Goal: Complete application form: Complete application form

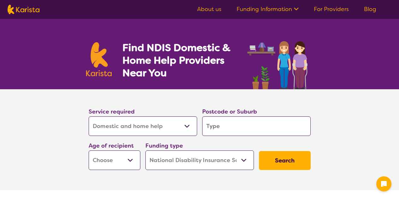
select select "Domestic and home help"
select select "NDIS"
select select "Domestic and home help"
select select "NDIS"
click at [188, 125] on select "Allied Health Assistant Assessment ([MEDICAL_DATA] or [MEDICAL_DATA]) Behaviour…" at bounding box center [143, 126] width 109 height 20
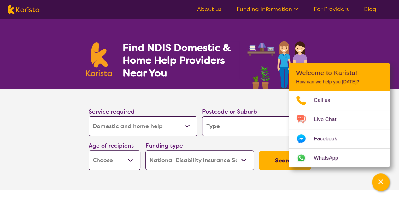
click at [229, 106] on div "Postcode or Suburb" at bounding box center [257, 121] width 114 height 34
click at [195, 124] on select "Allied Health Assistant Assessment ([MEDICAL_DATA] or [MEDICAL_DATA]) Behaviour…" at bounding box center [143, 126] width 109 height 20
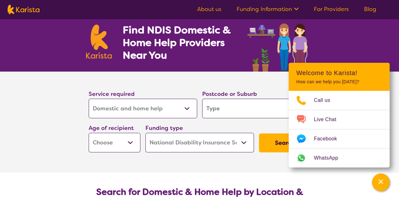
scroll to position [32, 0]
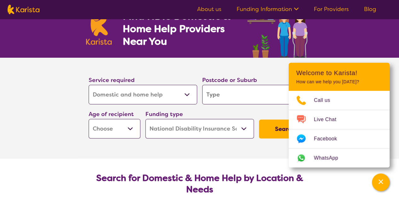
click at [211, 93] on input "search" at bounding box center [256, 95] width 109 height 20
type input "4"
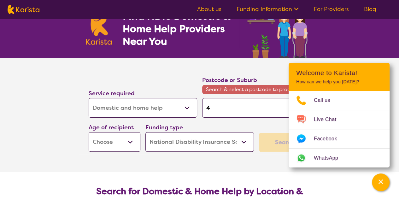
type input "40"
type input "401"
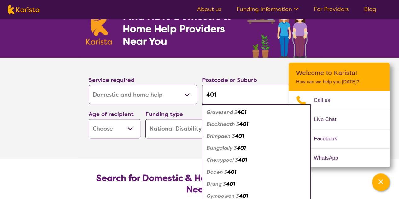
type input "4018"
click at [259, 120] on button "Search" at bounding box center [285, 129] width 52 height 19
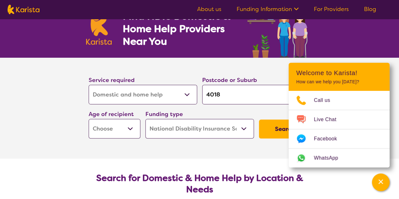
click at [125, 131] on select "Early Childhood - 0 to 9 Child - 10 to 11 Adolescent - 12 to 17 Adult - 18 to 6…" at bounding box center [115, 129] width 52 height 20
click at [124, 128] on select "Early Childhood - 0 to 9 Child - 10 to 11 Adolescent - 12 to 17 Adult - 18 to 6…" at bounding box center [115, 129] width 52 height 20
select select "AD"
click at [89, 119] on select "Early Childhood - 0 to 9 Child - 10 to 11 Adolescent - 12 to 17 Adult - 18 to 6…" at bounding box center [115, 129] width 52 height 20
select select "AD"
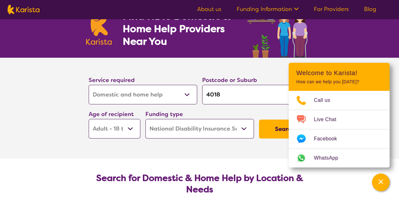
click at [213, 130] on select "Home Care Package (HCP) National Disability Insurance Scheme (NDIS) I don't know" at bounding box center [199, 129] width 109 height 20
click at [145, 119] on select "Home Care Package (HCP) National Disability Insurance Scheme (NDIS) I don't know" at bounding box center [199, 129] width 109 height 20
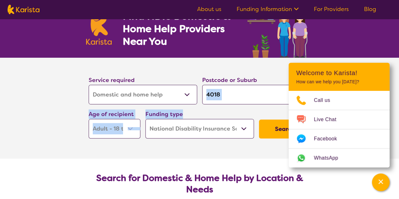
drag, startPoint x: 260, startPoint y: 110, endPoint x: 231, endPoint y: 103, distance: 29.8
click at [231, 103] on div "Service required Allied Health Assistant Assessment ([MEDICAL_DATA] or [MEDICAL…" at bounding box center [199, 107] width 227 height 68
click at [267, 133] on button "Search" at bounding box center [285, 129] width 52 height 19
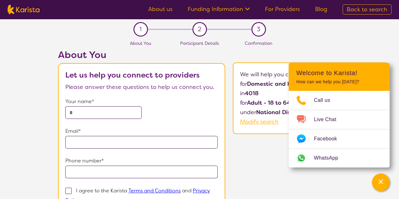
scroll to position [32, 0]
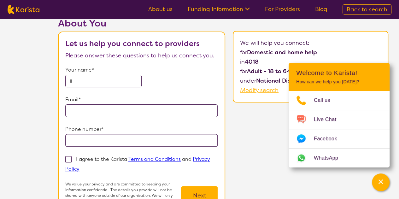
click at [109, 85] on input "text" at bounding box center [103, 81] width 76 height 13
type input "**********"
click at [108, 109] on input "email" at bounding box center [141, 110] width 153 height 13
type input "**********"
click at [113, 141] on input "tel" at bounding box center [141, 140] width 153 height 13
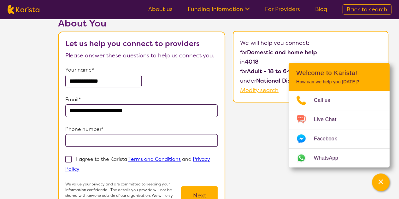
type input "**********"
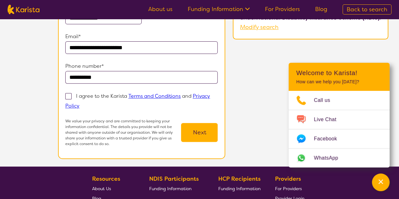
click at [71, 94] on span at bounding box center [68, 96] width 6 height 6
click at [79, 103] on input "I agree to the Karista Terms and Conditions and Privacy Policy" at bounding box center [81, 105] width 4 height 4
checkbox input "true"
click at [197, 131] on button "Next" at bounding box center [199, 132] width 37 height 19
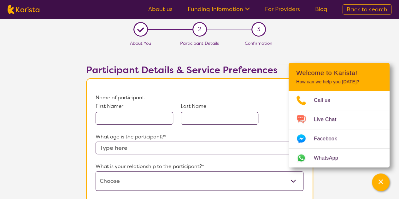
click at [145, 115] on input "text" at bounding box center [135, 118] width 78 height 13
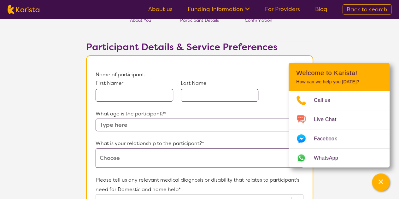
scroll to position [63, 0]
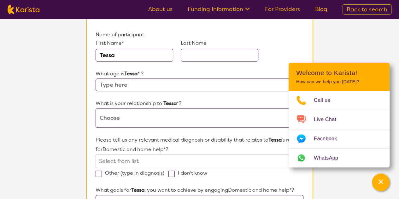
type input "Tessa"
click at [213, 56] on input "text" at bounding box center [220, 55] width 78 height 13
type input "[PERSON_NAME]"
click at [200, 85] on input "text" at bounding box center [200, 85] width 208 height 13
type input "57"
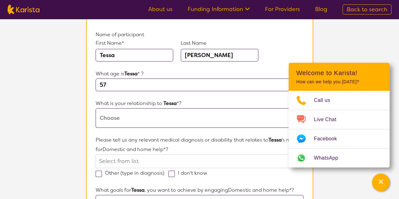
click at [172, 115] on select "This request is for myself I am their parent I am their child I am their spouse…" at bounding box center [200, 118] width 208 height 20
select select "I am their Support Coordinator"
click at [96, 108] on select "This request is for myself I am their parent I am their child I am their spouse…" at bounding box center [200, 118] width 208 height 20
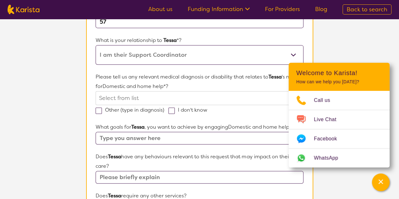
scroll to position [158, 0]
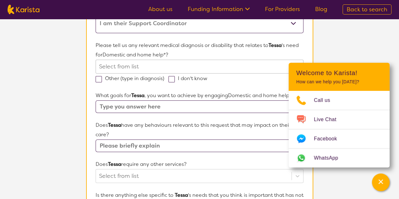
click at [139, 62] on div at bounding box center [193, 66] width 189 height 11
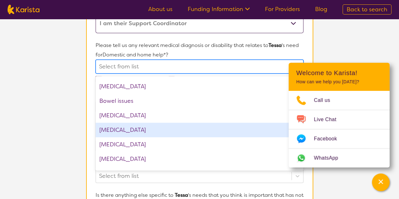
scroll to position [126, 0]
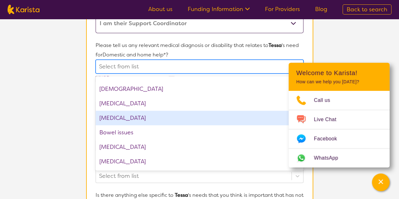
click at [156, 118] on div "[MEDICAL_DATA]" at bounding box center [200, 118] width 208 height 15
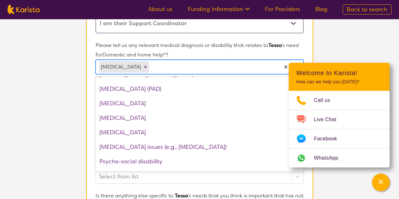
scroll to position [757, 0]
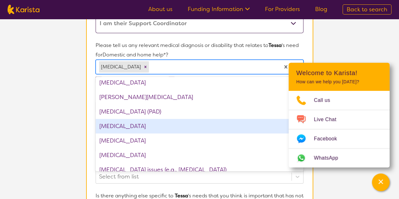
click at [149, 128] on div "[MEDICAL_DATA]" at bounding box center [200, 126] width 208 height 15
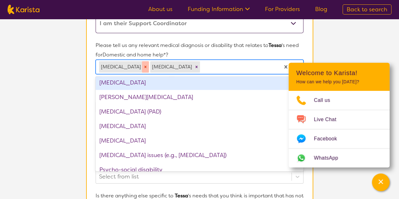
click at [143, 66] on icon "Remove Bipolar disorder" at bounding box center [145, 67] width 4 height 4
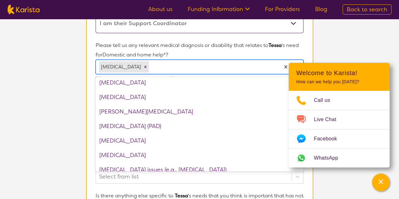
scroll to position [772, 0]
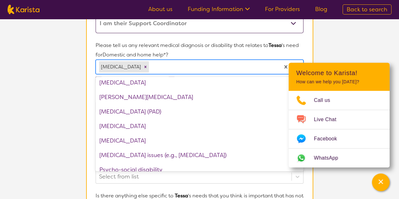
click at [65, 63] on section "L About You 2 Participant Details 3 Confirmation Participant Details & Service …" at bounding box center [199, 139] width 399 height 557
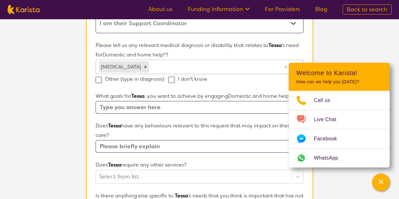
click at [178, 66] on div at bounding box center [213, 67] width 126 height 11
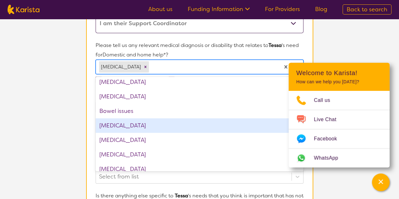
scroll to position [126, 0]
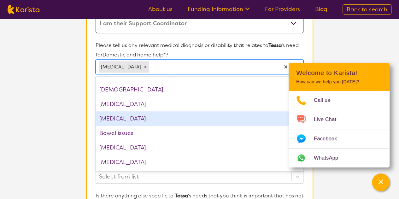
click at [183, 121] on div "[MEDICAL_DATA]" at bounding box center [200, 118] width 208 height 15
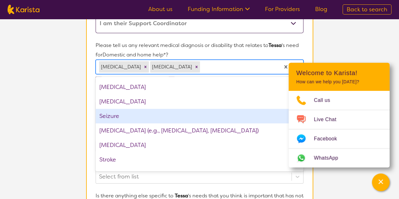
scroll to position [967, 0]
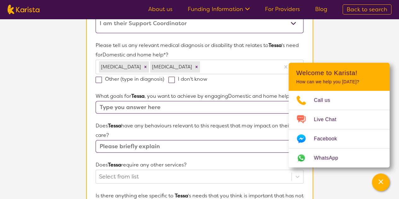
click at [72, 118] on section "L About You 2 Participant Details 3 Confirmation Participant Details & Service …" at bounding box center [199, 139] width 399 height 557
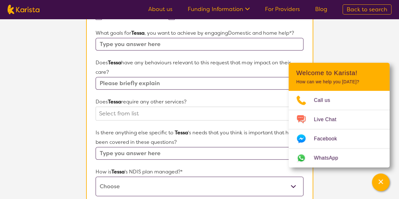
scroll to position [189, 0]
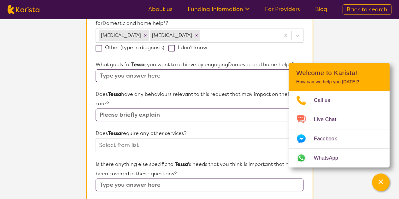
click at [166, 76] on input "text" at bounding box center [200, 75] width 208 height 13
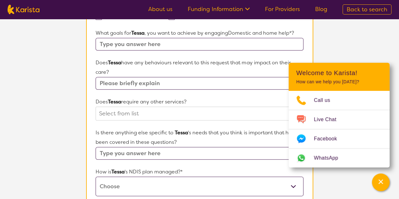
click at [190, 83] on div "Does [PERSON_NAME] have any behaviours relevant to this request that may impact…" at bounding box center [200, 74] width 208 height 32
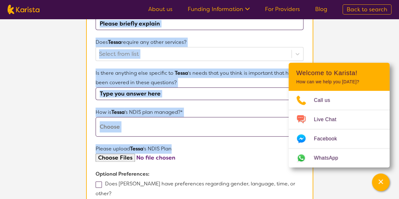
scroll to position [284, 0]
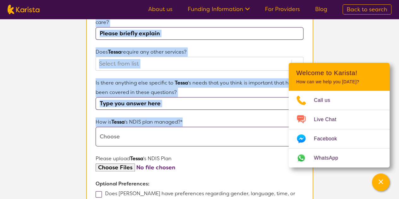
drag, startPoint x: 93, startPoint y: 122, endPoint x: 190, endPoint y: 126, distance: 97.2
click at [190, 126] on section "Name of participant First Name* [PERSON_NAME] Last Name [PERSON_NAME] What age …" at bounding box center [199, 38] width 227 height 488
click at [203, 118] on p "How is [PERSON_NAME] 's NDIS plan managed?*" at bounding box center [200, 121] width 208 height 9
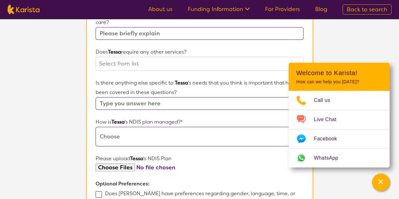
click at [136, 128] on select "Self-managed NDIS plan Managed by a registered plan management provider (not th…" at bounding box center [200, 137] width 208 height 20
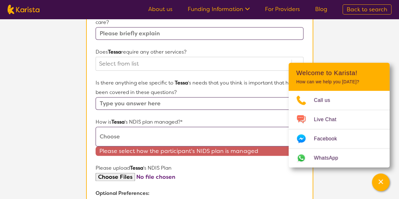
click at [135, 140] on select "Self-managed NDIS plan Managed by a registered plan management provider (not th…" at bounding box center [200, 137] width 208 height 20
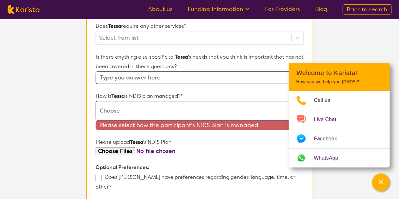
scroll to position [315, 0]
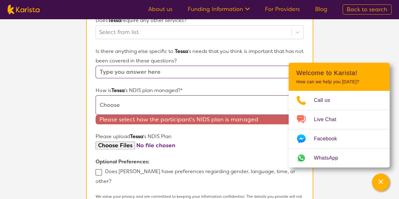
drag, startPoint x: 228, startPoint y: 106, endPoint x: 230, endPoint y: 112, distance: 6.7
click at [228, 106] on select "Self-managed NDIS plan Managed by a registered plan management provider (not th…" at bounding box center [200, 105] width 208 height 20
select select "Plan Managed"
click at [96, 95] on select "Self-managed NDIS plan Managed by a registered plan management provider (not th…" at bounding box center [200, 105] width 208 height 20
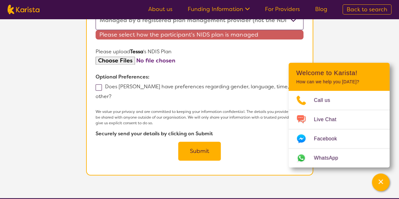
scroll to position [410, 0]
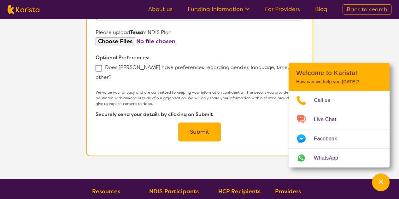
drag, startPoint x: 338, startPoint y: 44, endPoint x: 230, endPoint y: 71, distance: 111.2
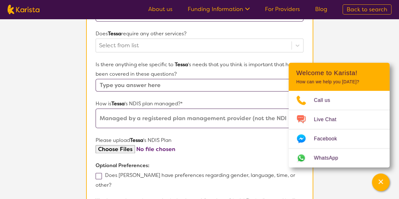
scroll to position [315, 0]
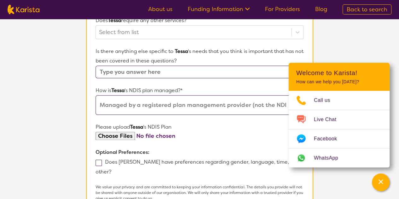
click at [99, 163] on span at bounding box center [99, 163] width 6 height 6
click at [111, 169] on input "Does [PERSON_NAME] have preferences regarding gender, language, time, or other?" at bounding box center [113, 171] width 4 height 4
checkbox input "true"
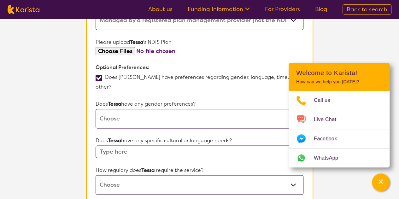
scroll to position [410, 0]
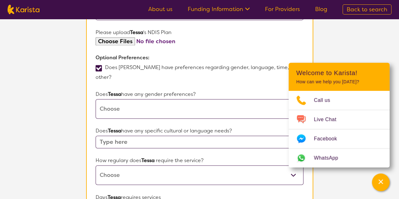
click at [170, 103] on select "[DEMOGRAPHIC_DATA] [DEMOGRAPHIC_DATA] Other No Preference" at bounding box center [200, 109] width 208 height 20
select select "[DEMOGRAPHIC_DATA]"
click at [96, 99] on select "[DEMOGRAPHIC_DATA] [DEMOGRAPHIC_DATA] Other No Preference" at bounding box center [200, 109] width 208 height 20
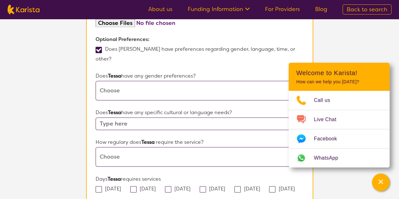
scroll to position [473, 0]
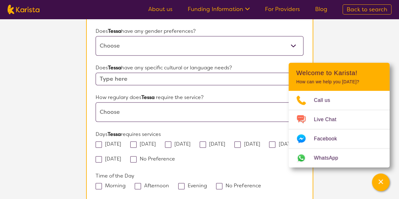
click at [178, 73] on input "text" at bounding box center [200, 79] width 208 height 13
click at [141, 102] on select "Daily Twice a week Weekly Every fortnight Monthly Other" at bounding box center [200, 112] width 208 height 20
select select "Weekly"
click at [96, 102] on select "Daily Twice a week Weekly Every fortnight Monthly Other" at bounding box center [200, 112] width 208 height 20
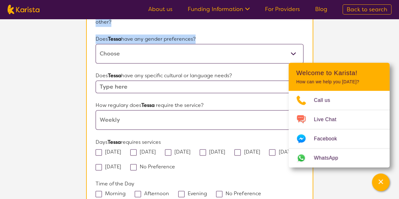
scroll to position [442, 0]
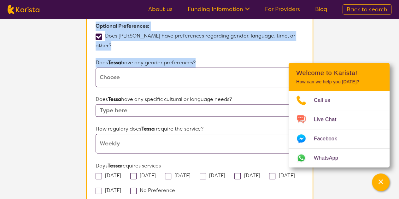
drag, startPoint x: 93, startPoint y: 59, endPoint x: 266, endPoint y: 151, distance: 195.3
copy form "What goals for [PERSON_NAME] , you want to achieve by engaging Domestic and hom…"
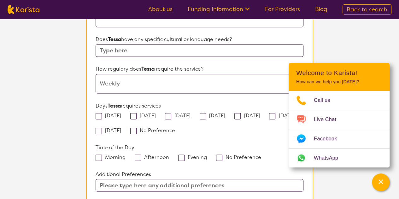
scroll to position [536, 0]
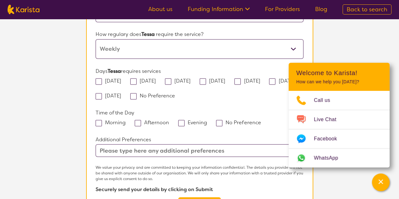
drag, startPoint x: 224, startPoint y: 141, endPoint x: 155, endPoint y: 138, distance: 68.8
click at [155, 144] on input "text" at bounding box center [200, 150] width 208 height 13
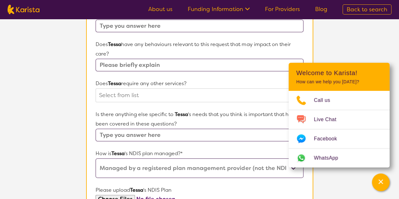
scroll to position [284, 0]
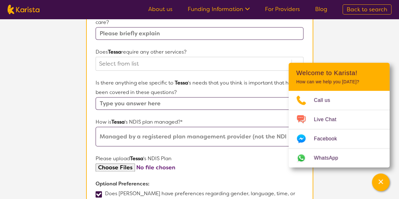
click at [173, 103] on input "text" at bounding box center [200, 103] width 208 height 13
paste input "Yes – Tessa requires assistance with changing sheets on a heavy queen-size matt…"
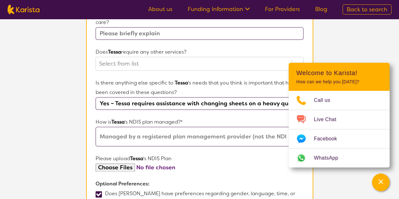
scroll to position [0, 650]
drag, startPoint x: 232, startPoint y: 103, endPoint x: 258, endPoint y: 103, distance: 25.9
click at [258, 103] on input "Yes – Tessa requires assistance with changing sheets on a heavy queen-size matt…" at bounding box center [200, 103] width 208 height 13
type input "Yes – Tessa requires assistance with changing sheets on a heavy queen-size matt…"
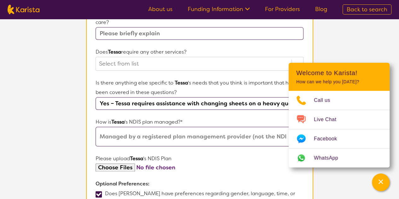
click at [255, 94] on p "Is there anything else specific to [PERSON_NAME] 's needs that you think is imp…" at bounding box center [200, 87] width 208 height 19
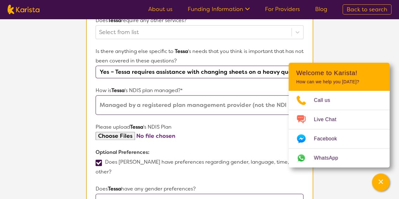
click at [221, 72] on input "Yes – Tessa requires assistance with changing sheets on a heavy queen-size matt…" at bounding box center [200, 72] width 208 height 13
click at [264, 70] on input "Yes – Tessa requires assistance with changing sheets on a heavy queen-size matt…" at bounding box center [200, 72] width 208 height 13
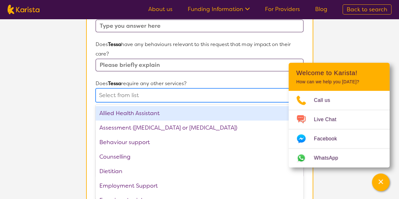
click at [172, 96] on div at bounding box center [193, 95] width 189 height 11
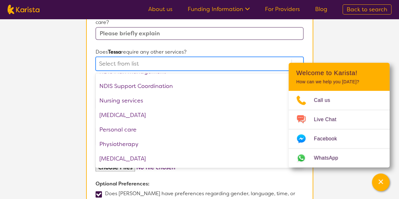
scroll to position [213, 0]
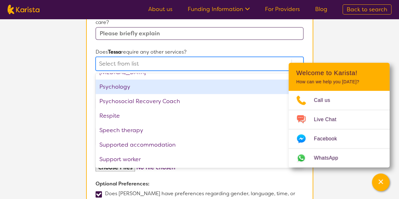
click at [177, 66] on div at bounding box center [193, 63] width 189 height 11
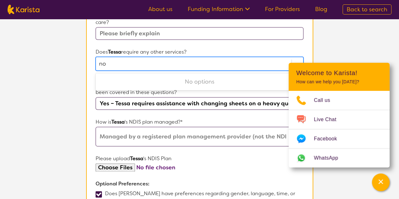
type input "no"
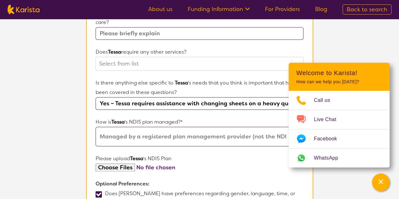
click at [320, 37] on section "Participant Details & Service Preferences Name of participant First Name* [PERS…" at bounding box center [200, 135] width 242 height 741
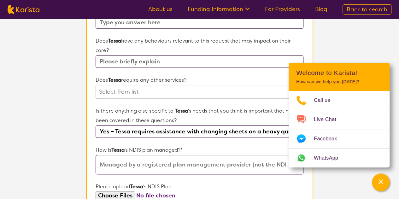
scroll to position [221, 0]
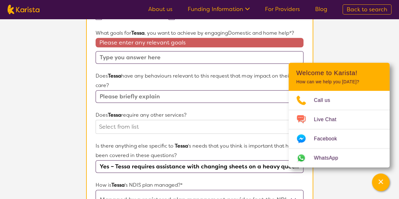
click at [149, 96] on input "text" at bounding box center [200, 96] width 208 height 13
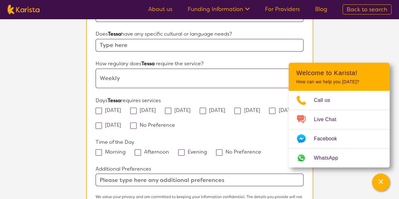
scroll to position [536, 0]
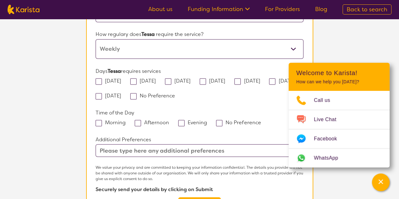
click at [111, 144] on input "text" at bounding box center [200, 150] width 208 height 13
paste input "Cleaning must be done thoroughly and consciously, as [PERSON_NAME] notices and …"
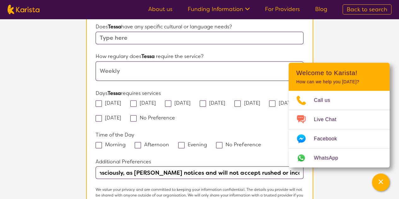
scroll to position [505, 0]
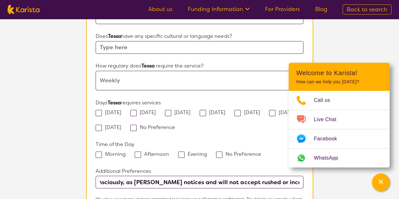
type input "Cleaning must be done thoroughly and consciously, as [PERSON_NAME] notices and …"
click at [99, 110] on span at bounding box center [99, 113] width 6 height 6
click at [121, 110] on input "[DATE]" at bounding box center [123, 112] width 4 height 4
checkbox input "true"
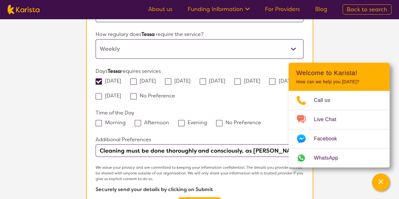
click at [241, 78] on span at bounding box center [237, 81] width 6 height 6
click at [264, 78] on input "[DATE]" at bounding box center [262, 80] width 4 height 4
checkbox input "true"
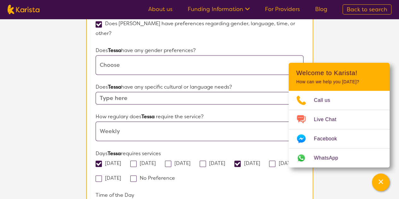
scroll to position [442, 0]
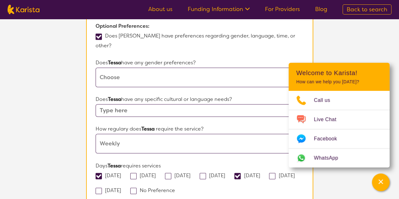
click at [173, 104] on input "text" at bounding box center [200, 110] width 208 height 13
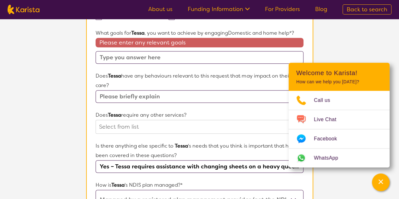
scroll to position [189, 0]
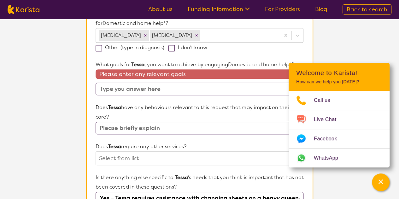
click at [183, 87] on input "text" at bounding box center [200, 89] width 208 height 13
click at [155, 87] on input "text" at bounding box center [200, 89] width 208 height 13
paste input "Maintain a safe, hygienic, and organised home. Support [PERSON_NAME]’s independ…"
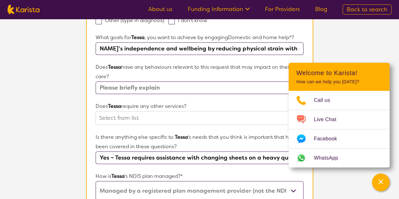
scroll to position [252, 0]
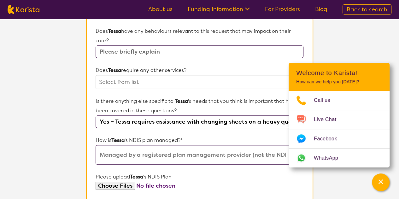
type input "Maintain a safe, hygienic, and organised home. Support [PERSON_NAME]’s independ…"
click at [194, 47] on input "text" at bounding box center [200, 51] width 208 height 13
click at [183, 78] on div at bounding box center [193, 82] width 189 height 11
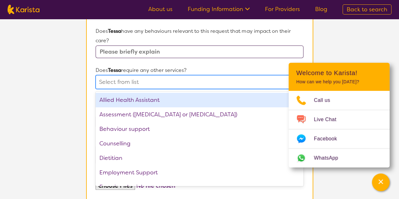
click at [201, 52] on input "text" at bounding box center [200, 51] width 208 height 13
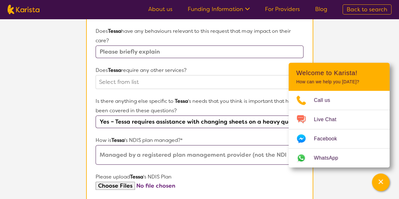
paste input "Yes. [PERSON_NAME] experiences OCD traits that can impact how she perceives the…"
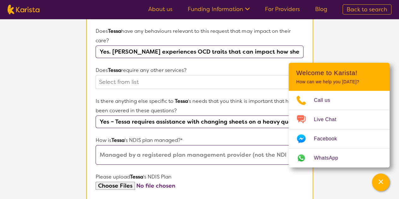
scroll to position [0, 519]
type input "Yes. [PERSON_NAME] experiences OCD traits that can impact how she perceives the…"
